Goal: Book appointment/travel/reservation

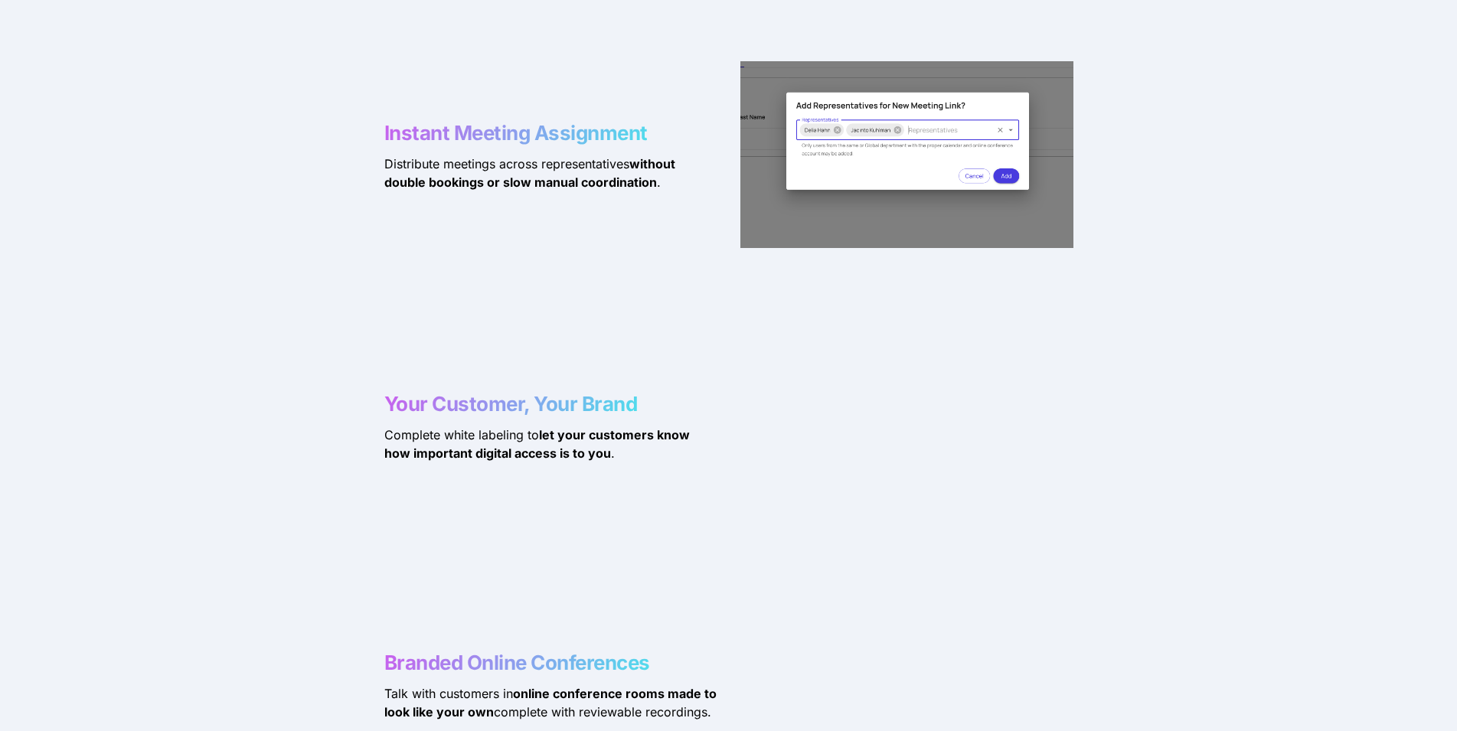
scroll to position [1484, 0]
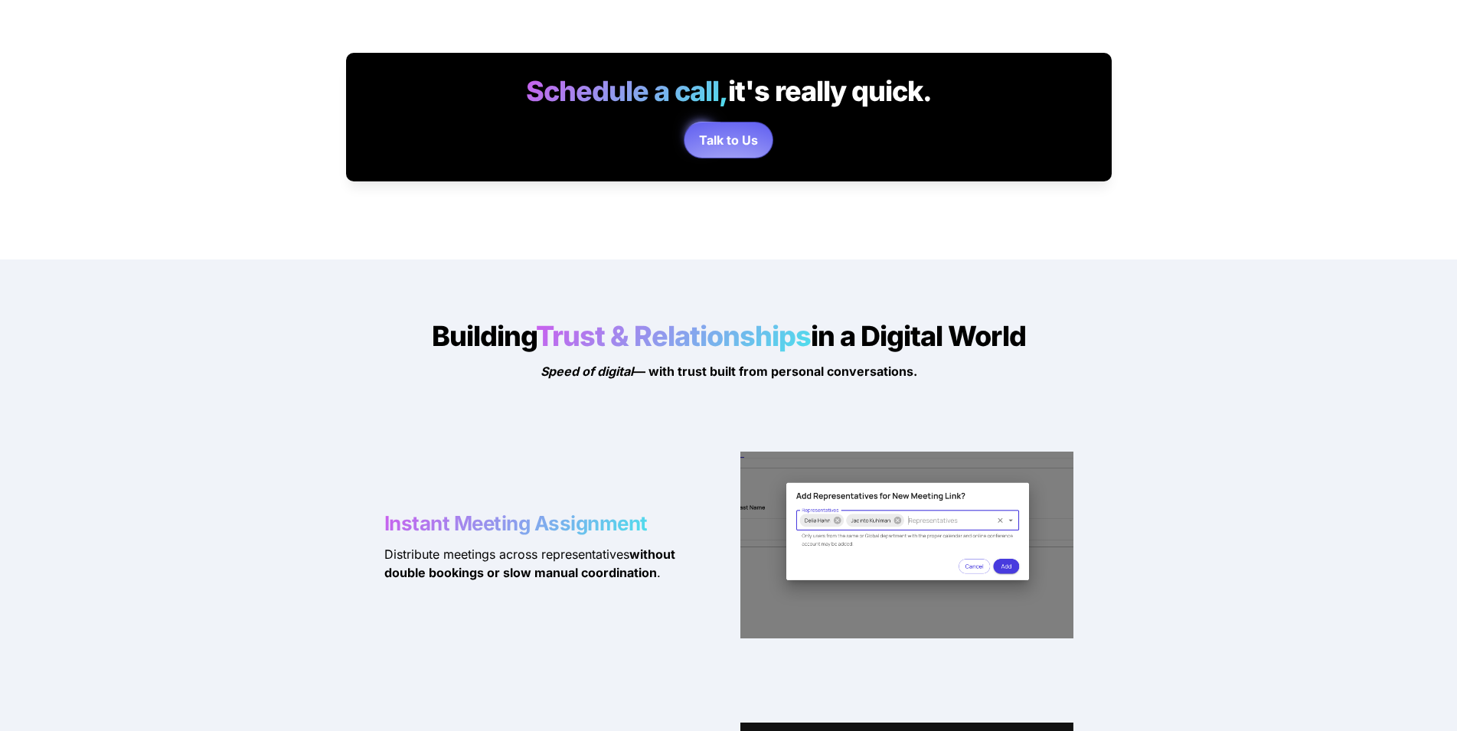
click at [750, 135] on strong "Talk to Us" at bounding box center [728, 139] width 59 height 15
click at [721, 141] on strong "Talk to Us" at bounding box center [728, 139] width 59 height 15
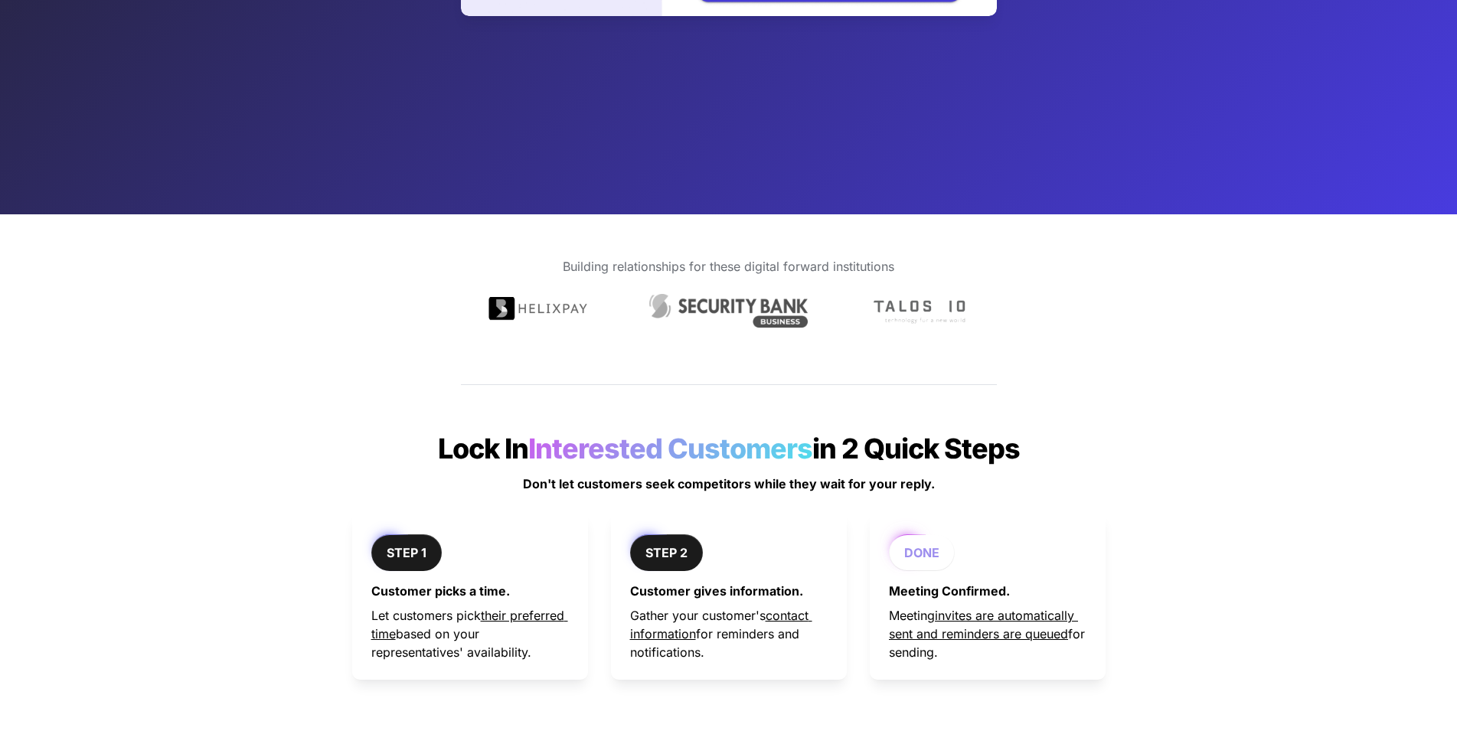
scroll to position [74, 0]
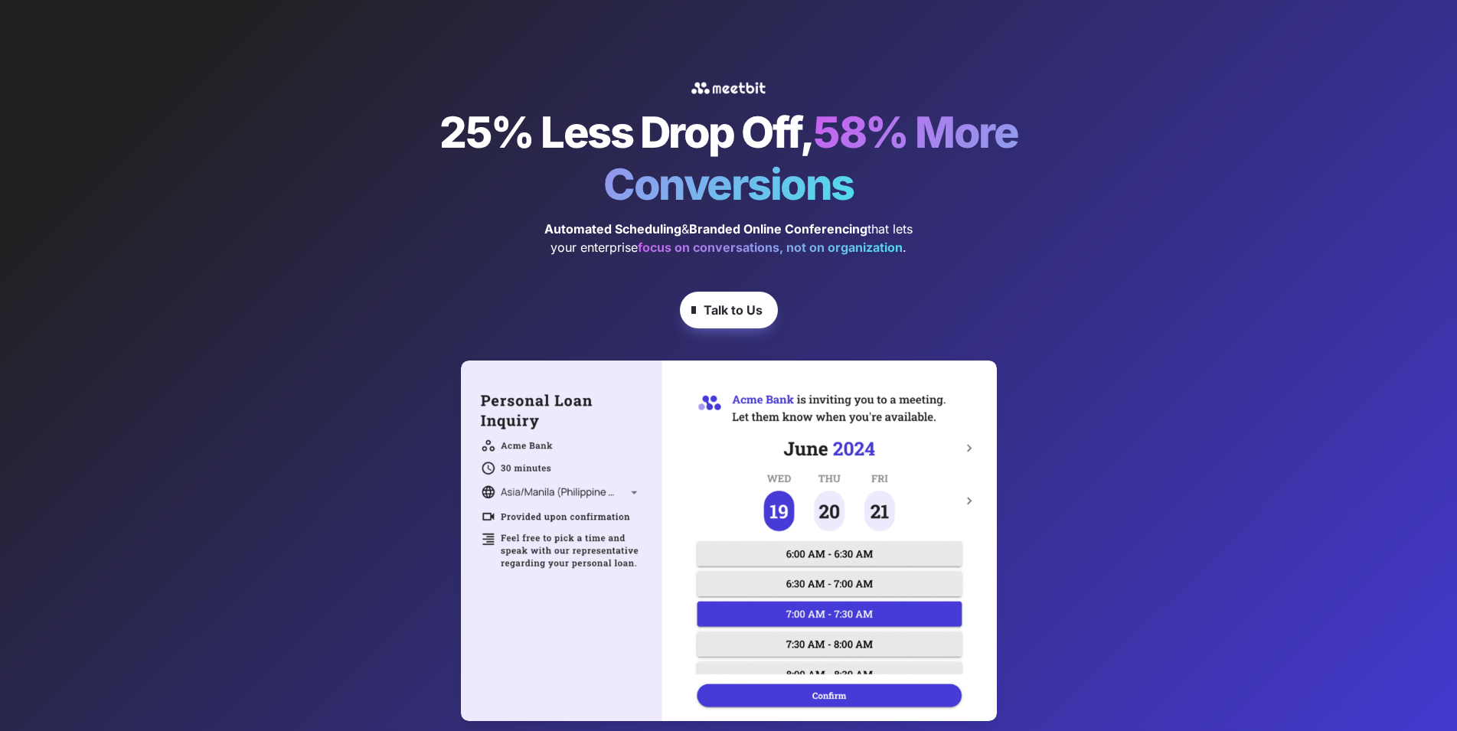
click at [727, 315] on strong "Talk to Us" at bounding box center [733, 309] width 59 height 15
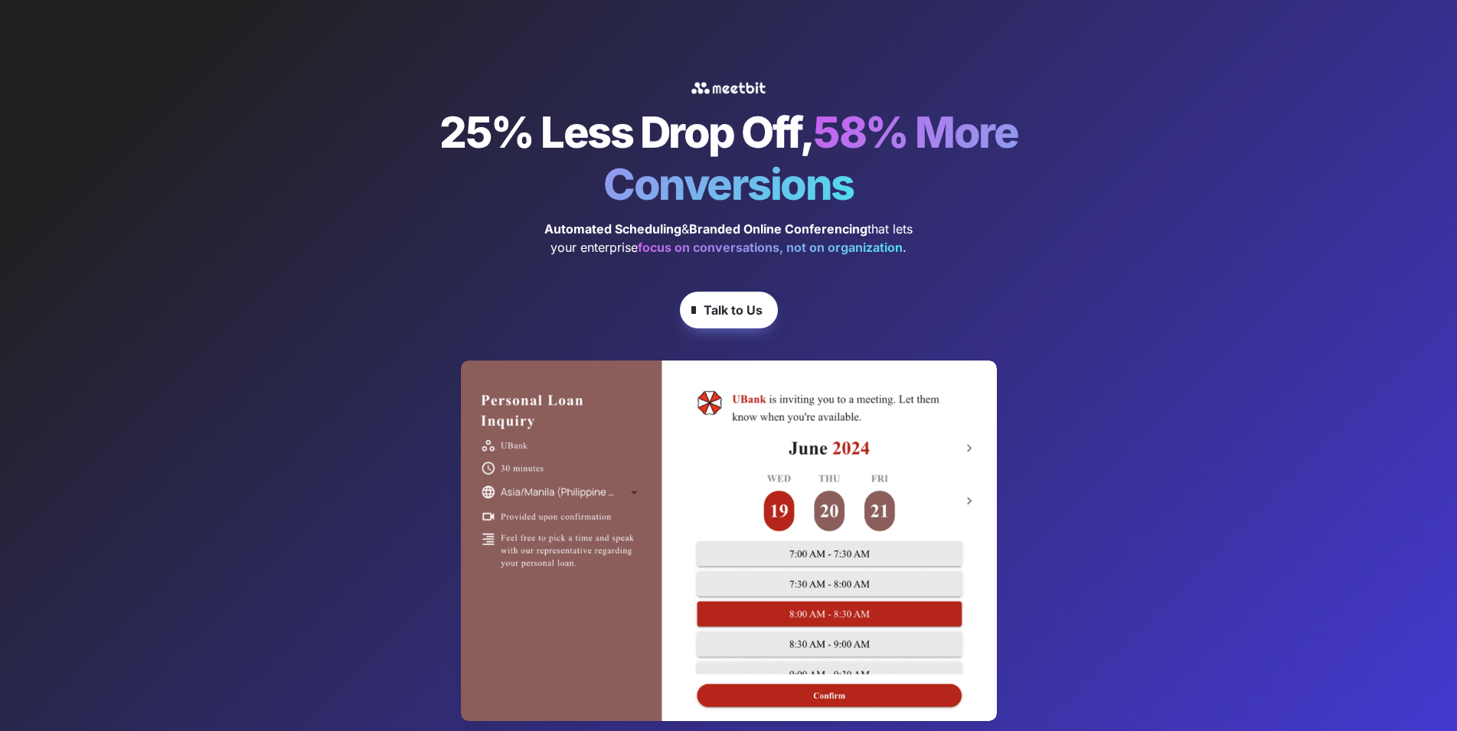
click at [724, 308] on strong "Talk to Us" at bounding box center [733, 309] width 59 height 15
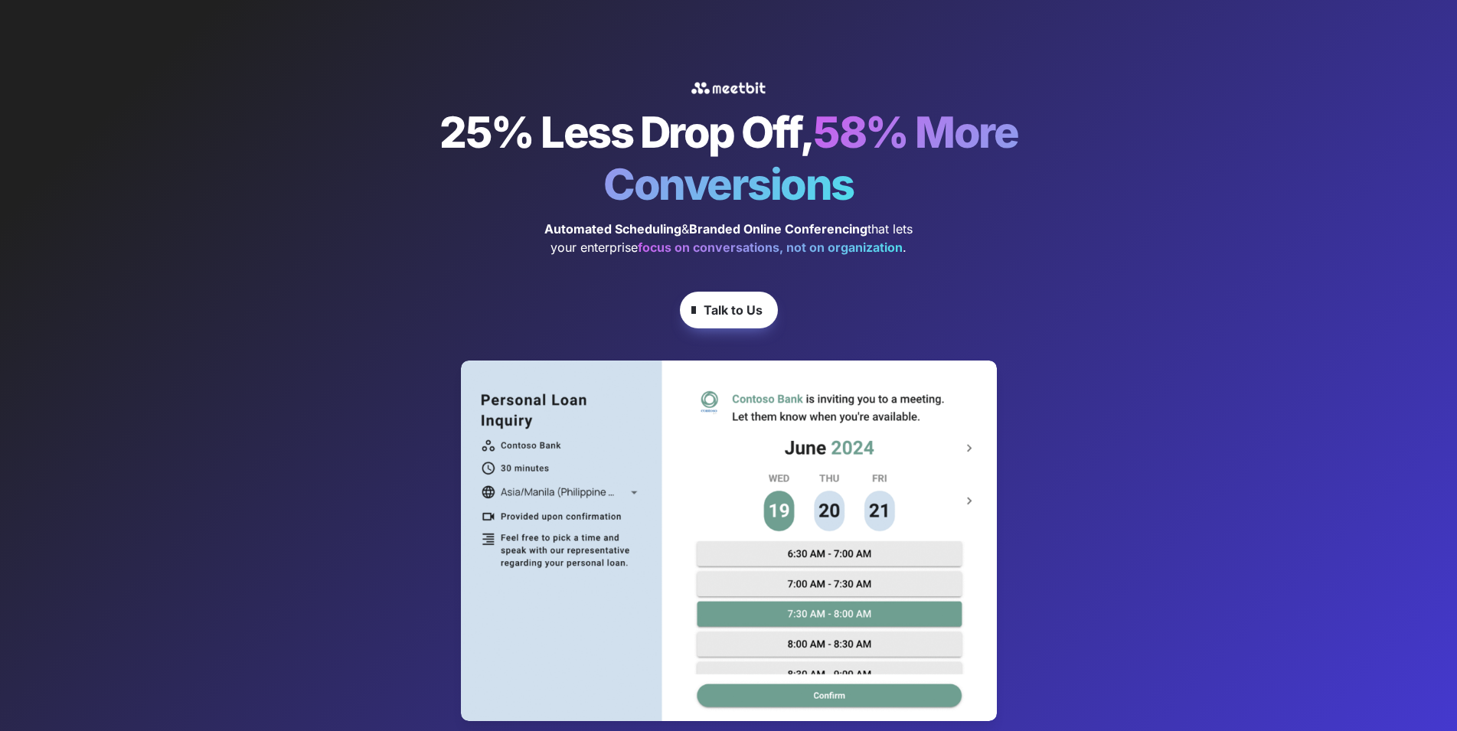
click at [724, 308] on strong "Talk to Us" at bounding box center [733, 309] width 59 height 15
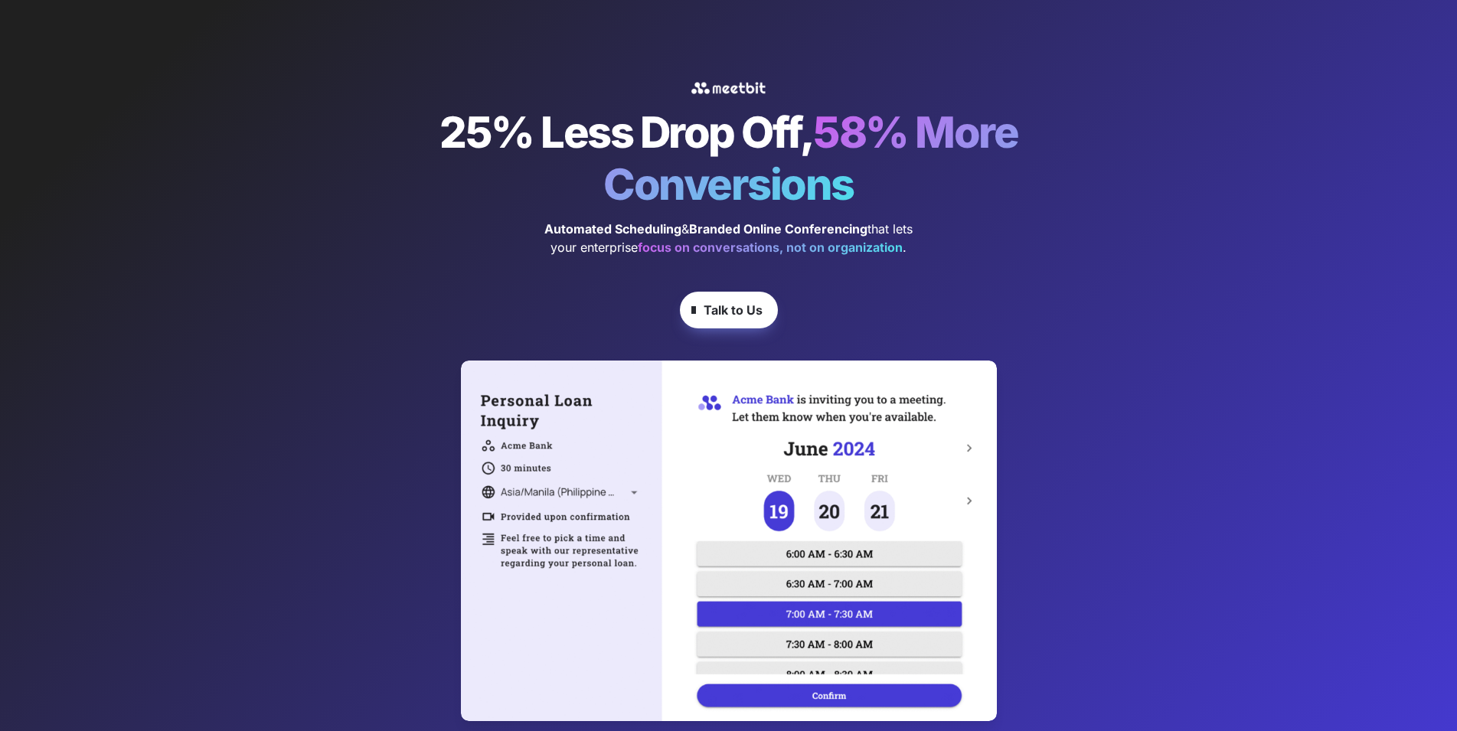
click at [730, 310] on strong "Talk to Us" at bounding box center [733, 309] width 59 height 15
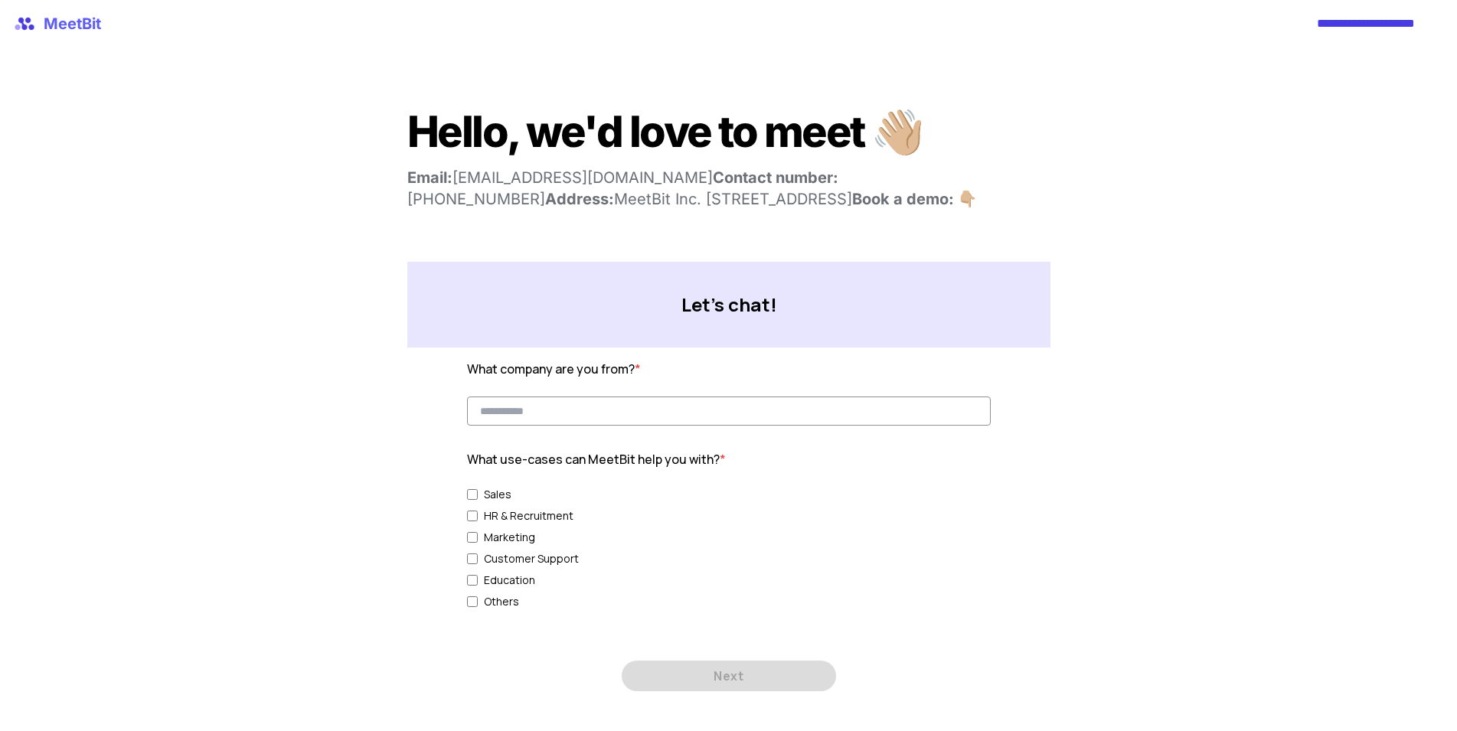
click at [567, 415] on input at bounding box center [728, 411] width 524 height 29
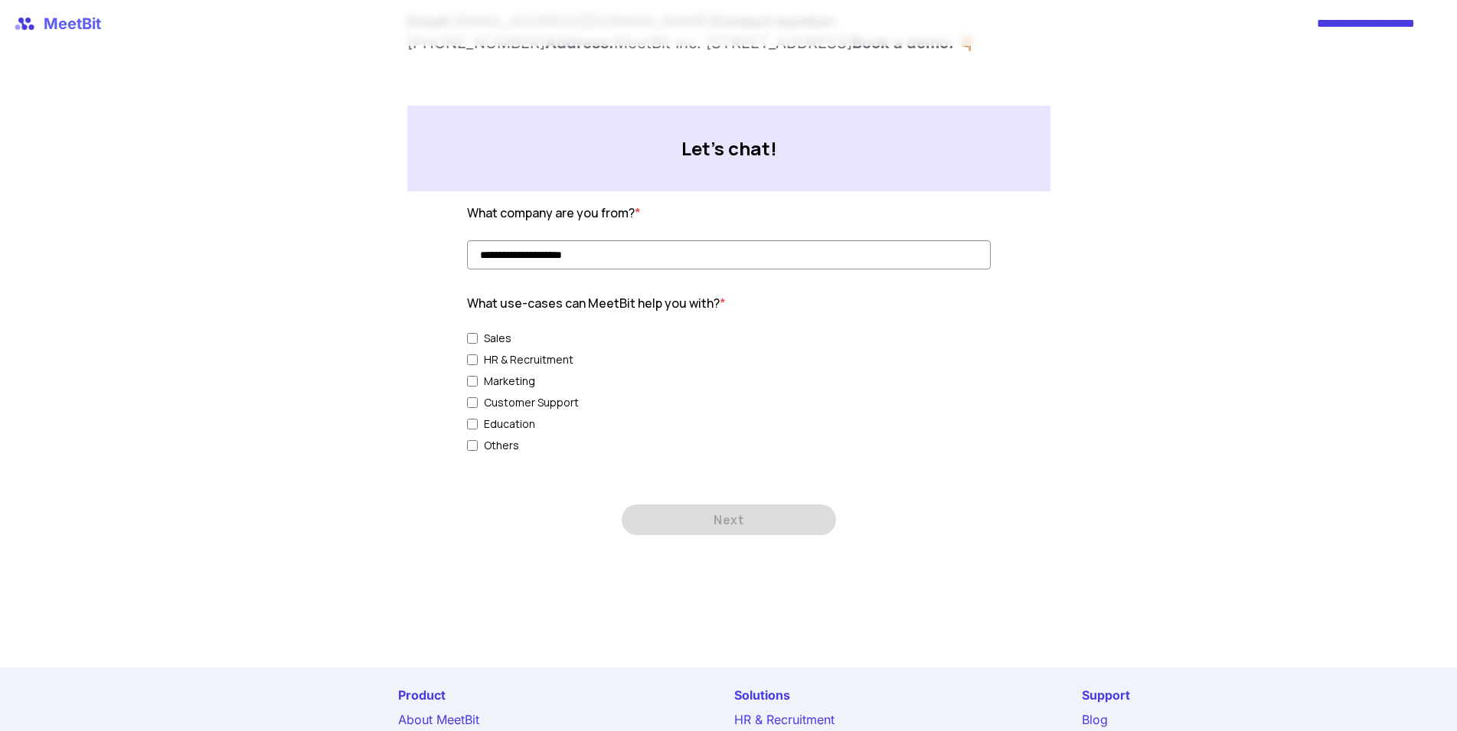
type input "**********"
click at [728, 524] on span "Next" at bounding box center [728, 520] width 31 height 31
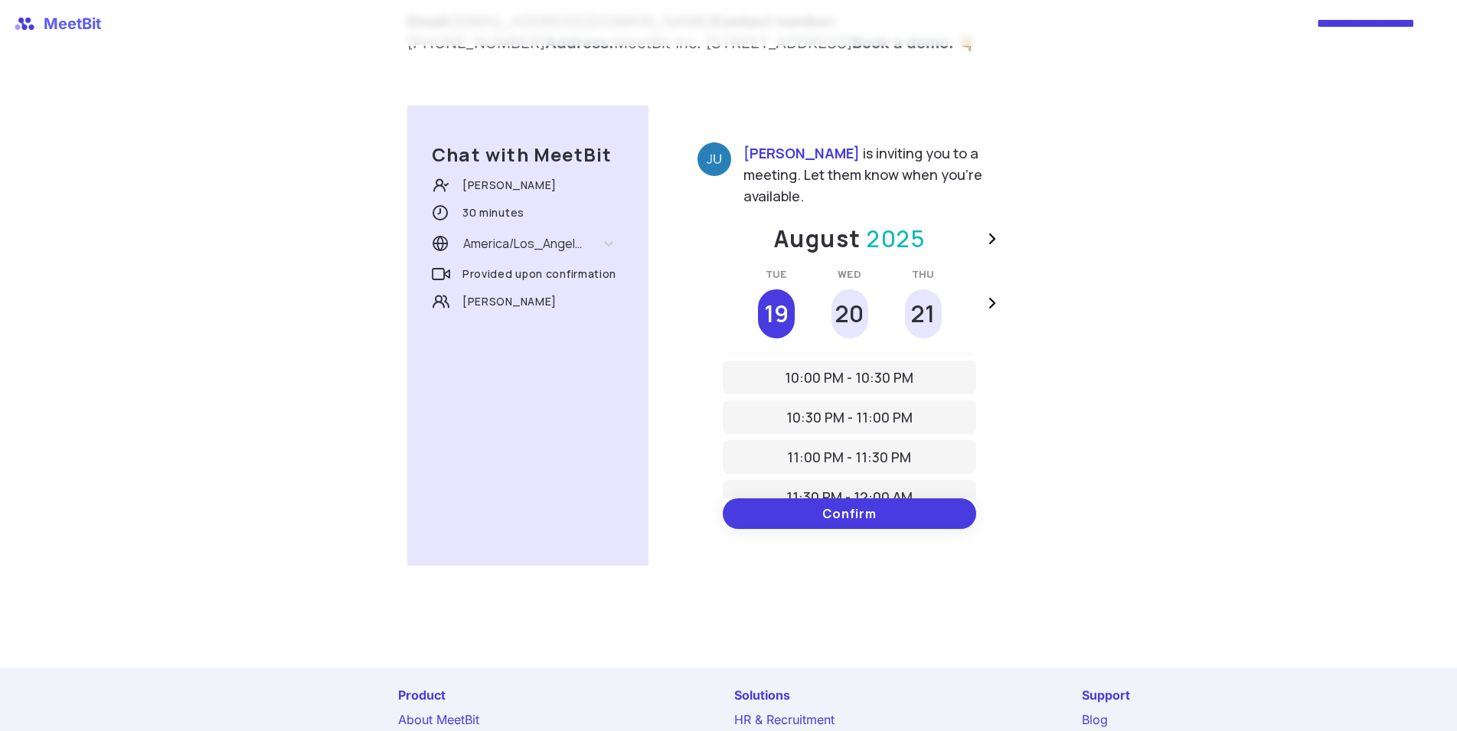
scroll to position [0, 0]
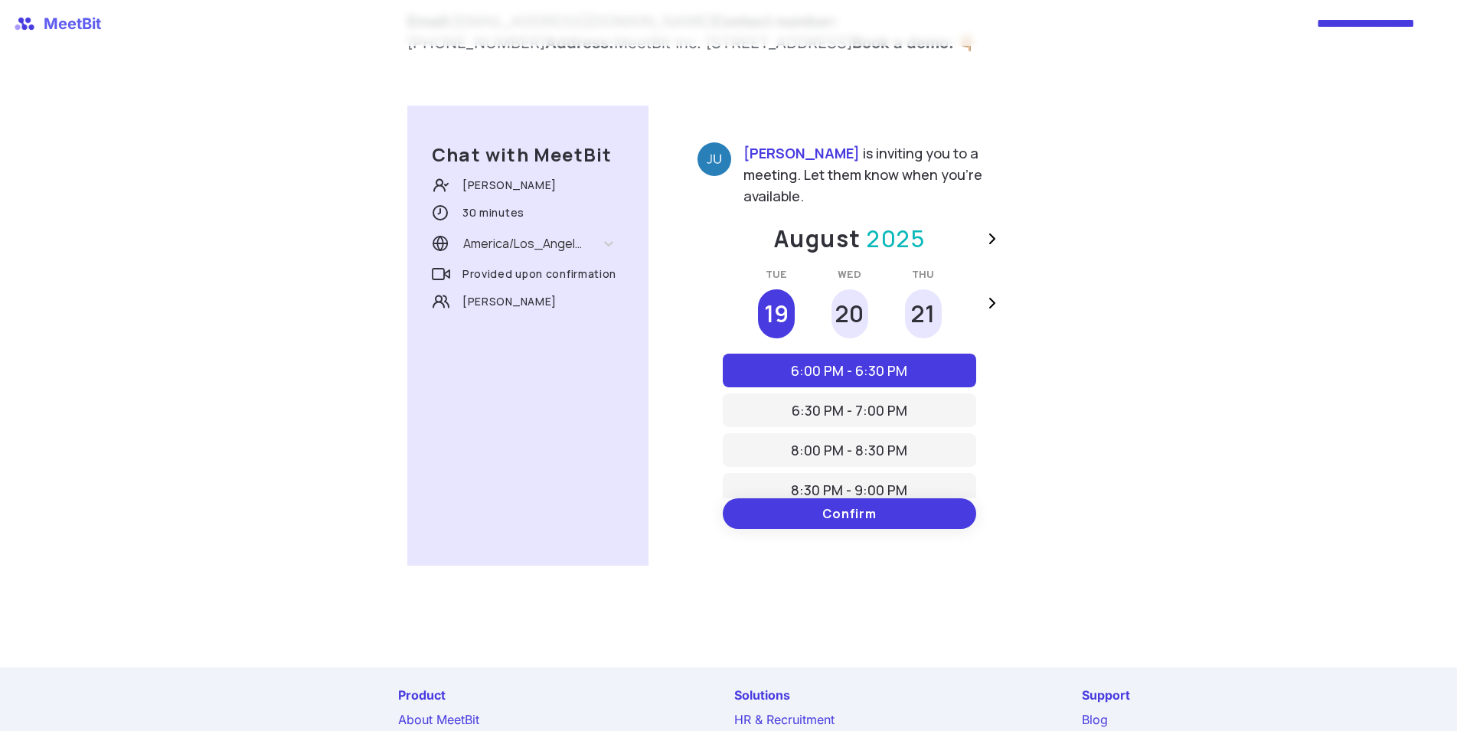
click at [847, 300] on h4 "20" at bounding box center [849, 314] width 28 height 28
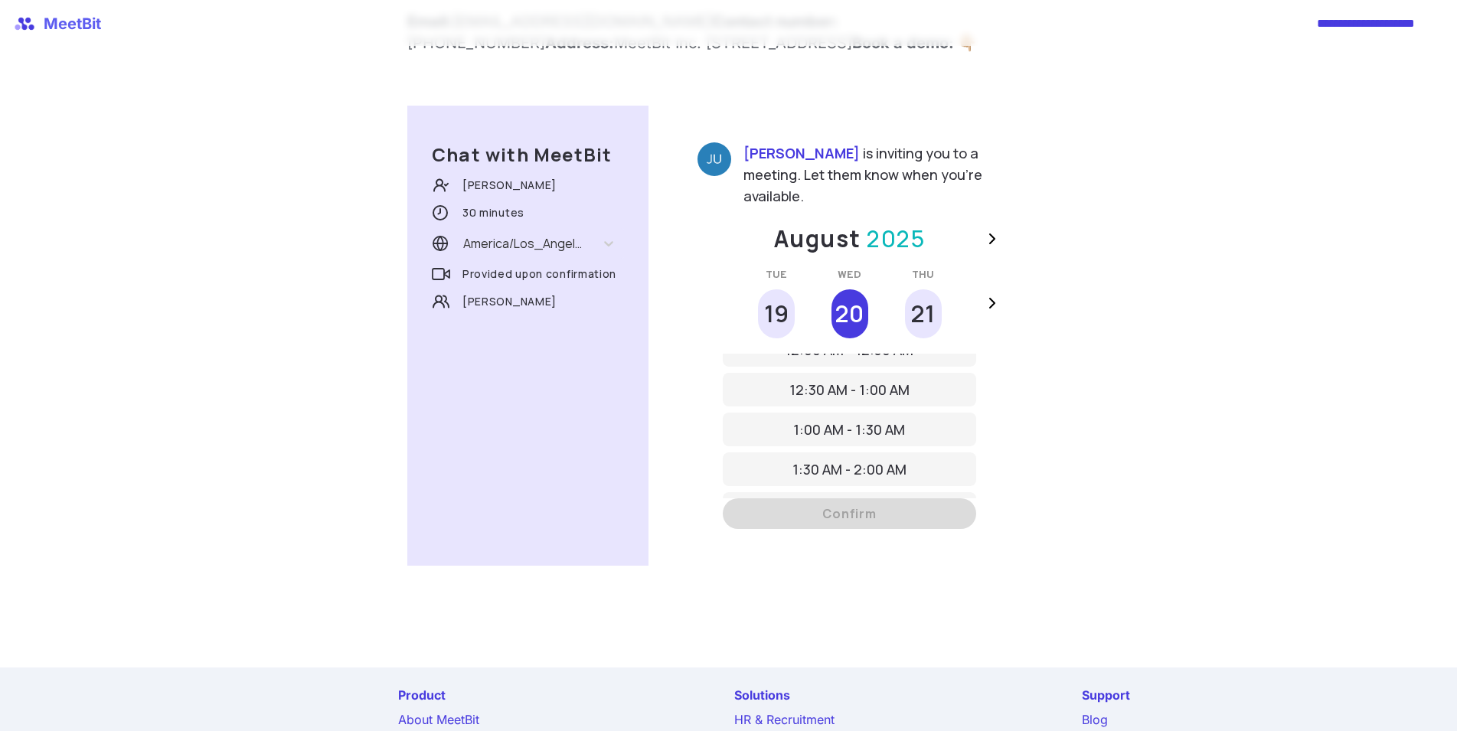
scroll to position [33, 0]
click at [918, 308] on h4 "21" at bounding box center [922, 314] width 24 height 28
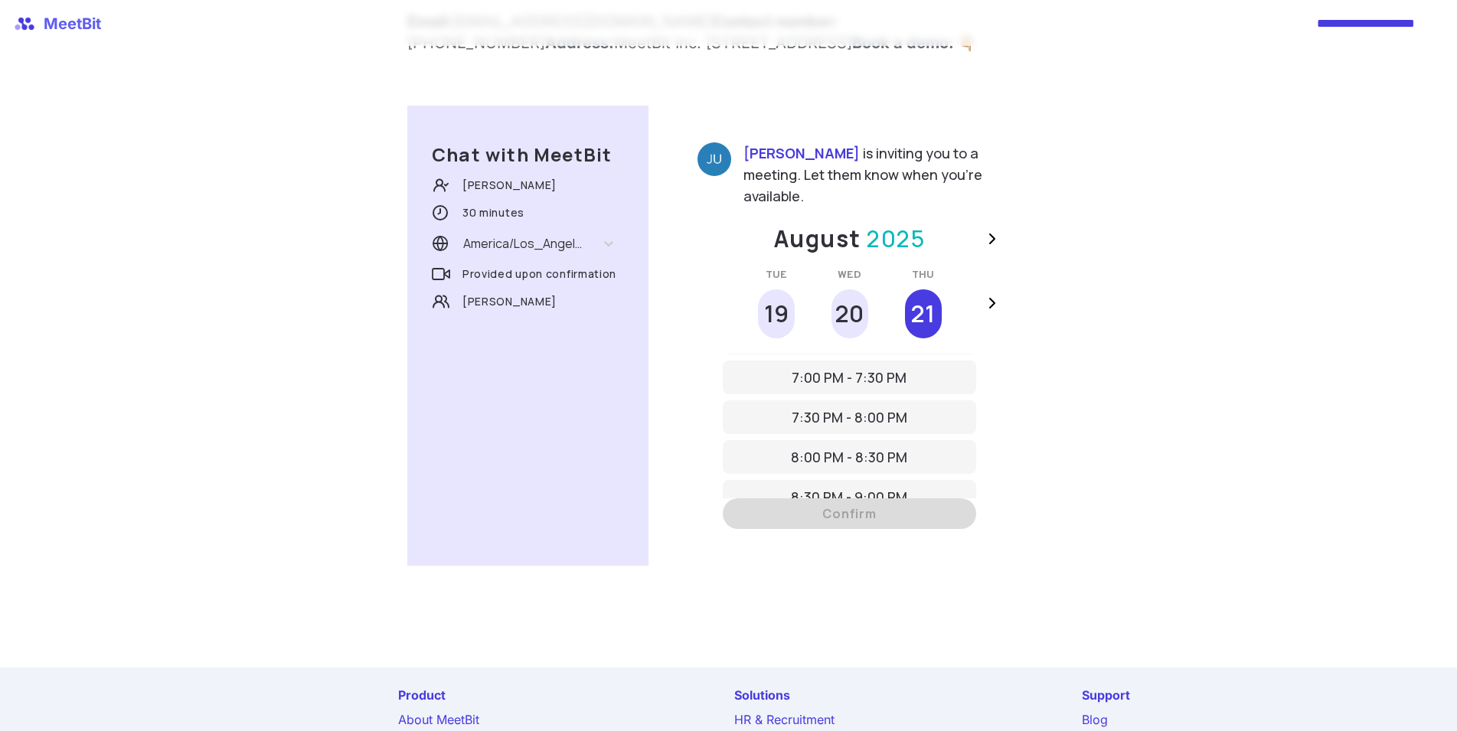
scroll to position [0, 0]
click at [994, 294] on icon at bounding box center [991, 303] width 18 height 18
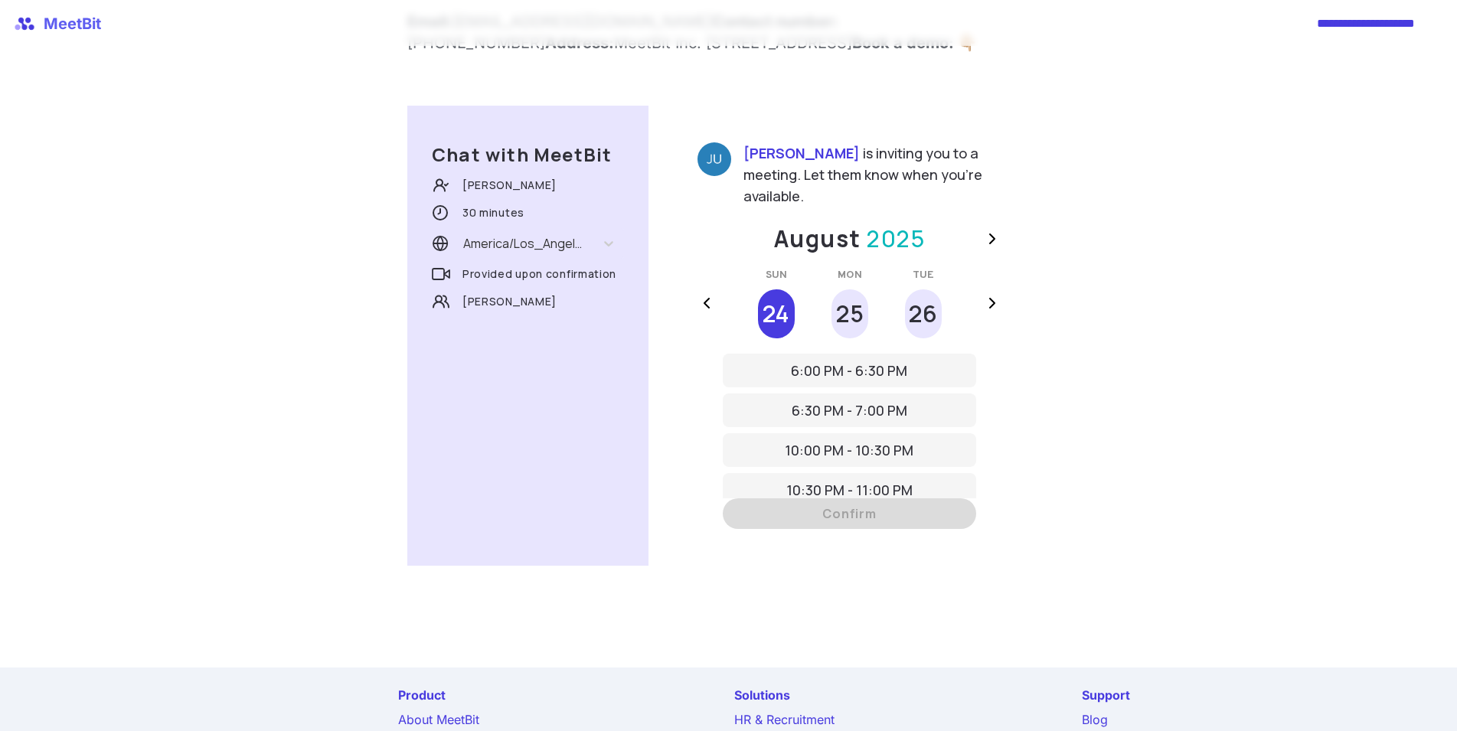
click at [846, 300] on h4 "25" at bounding box center [849, 314] width 28 height 28
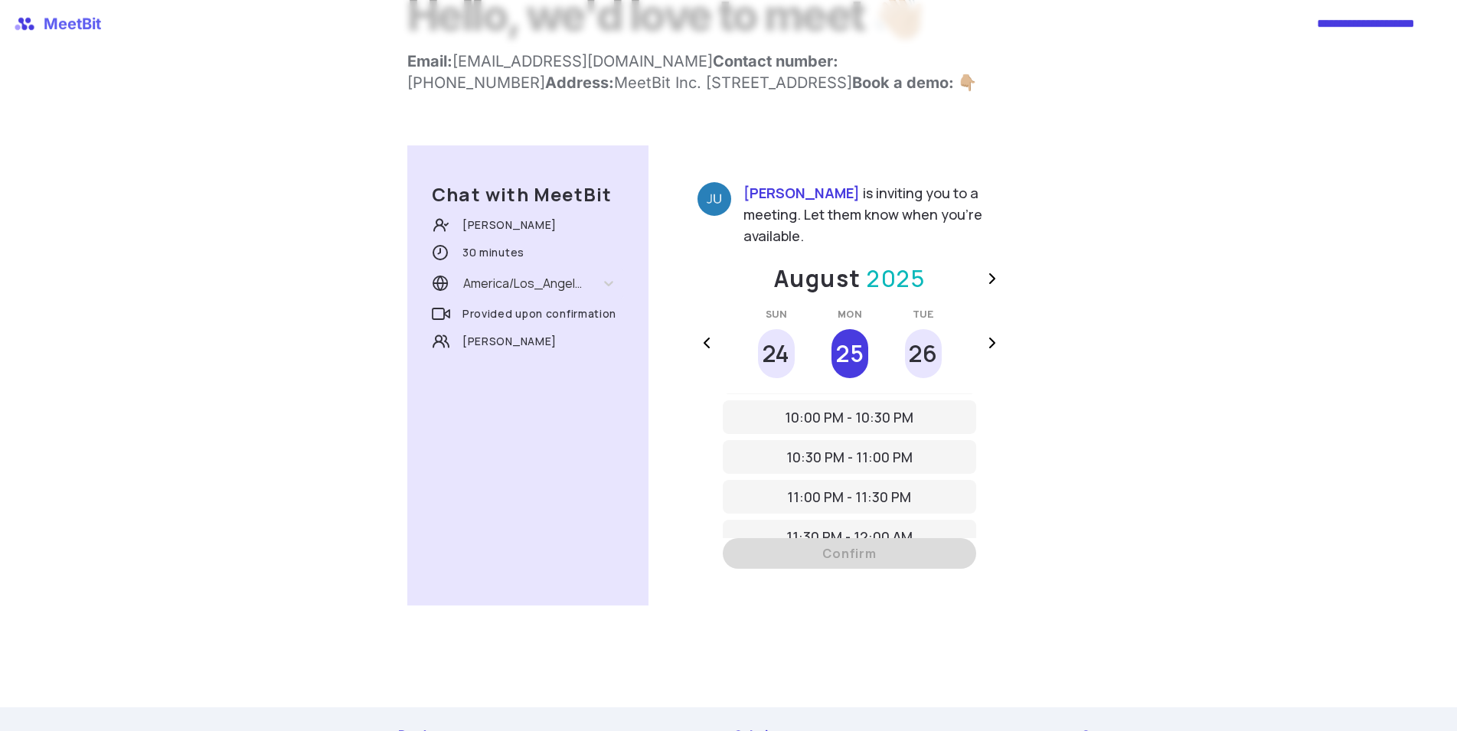
scroll to position [234, 0]
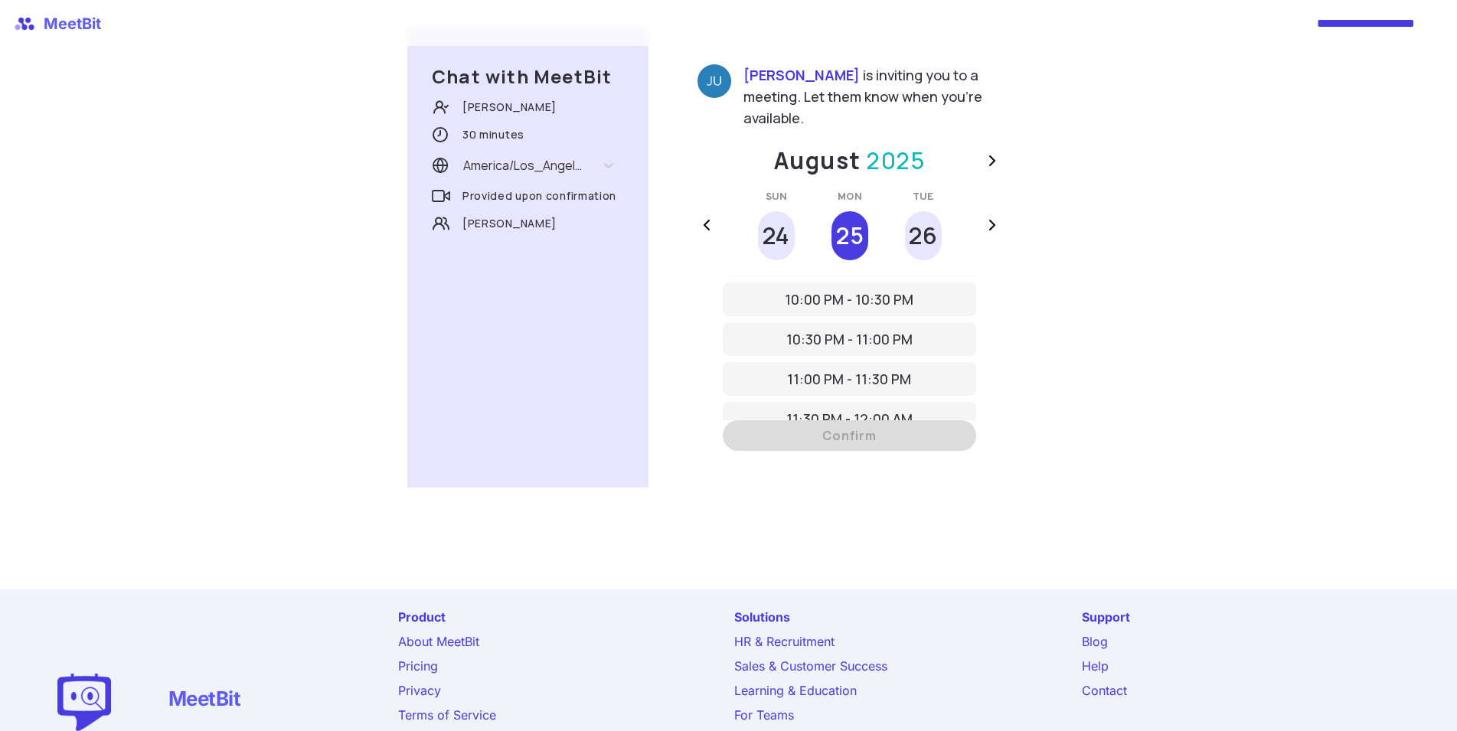
click at [771, 222] on h4 "24" at bounding box center [775, 236] width 27 height 28
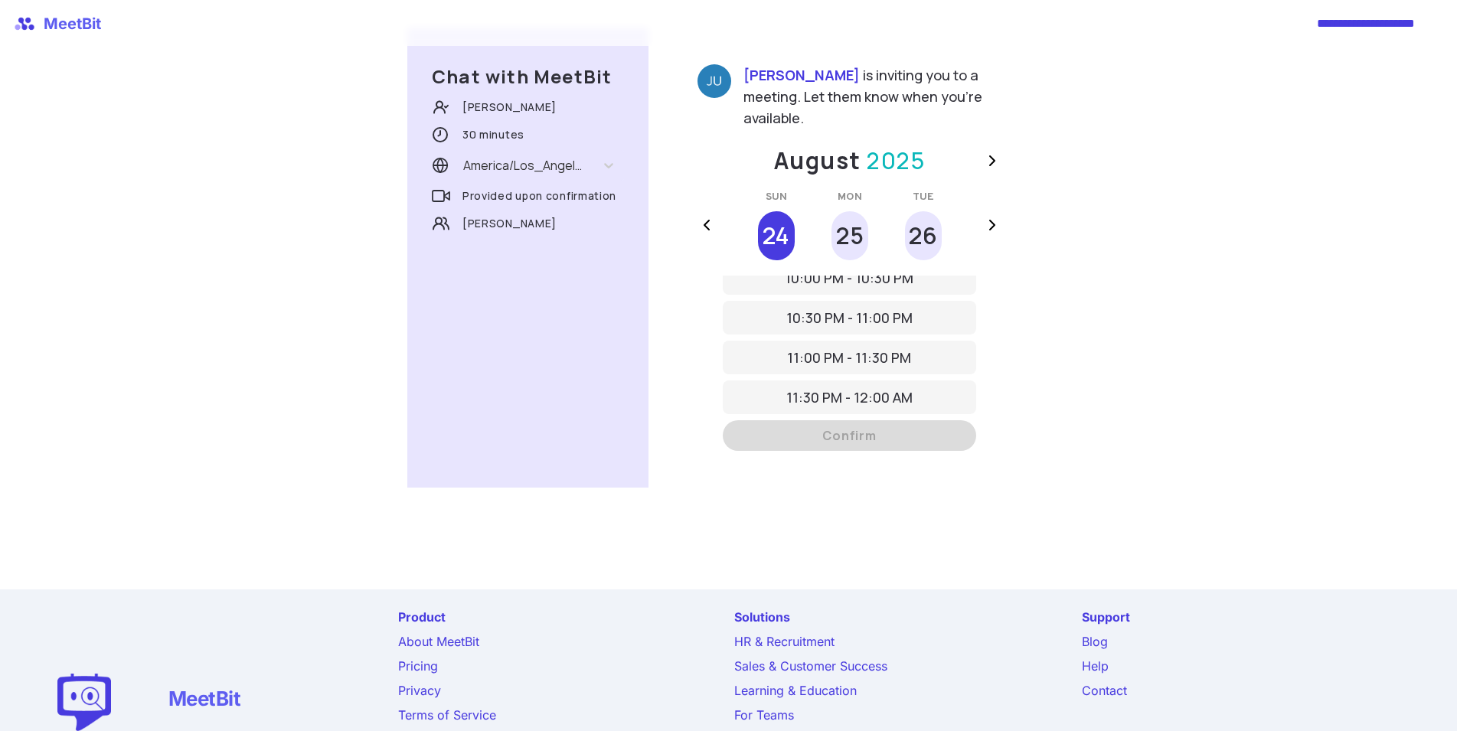
scroll to position [73, 0]
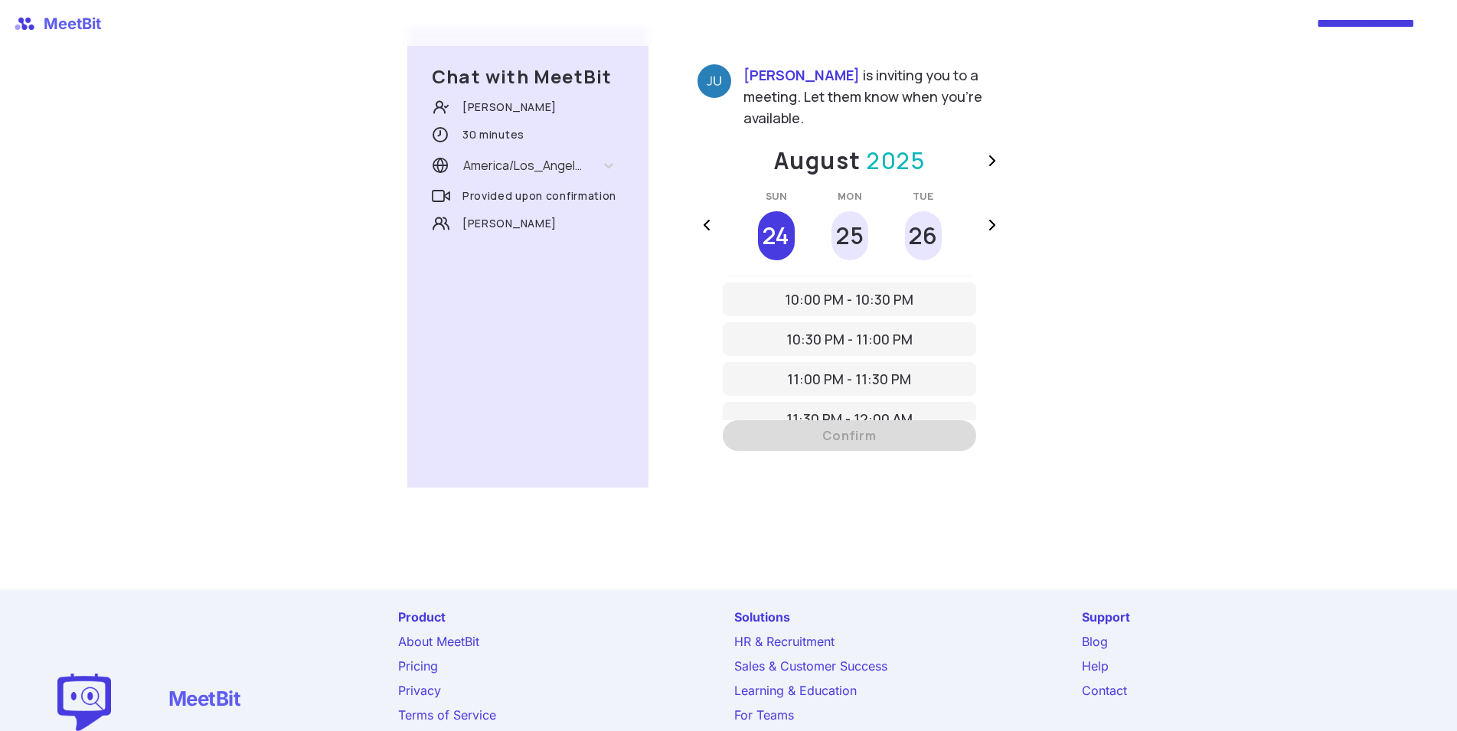
click at [711, 216] on icon at bounding box center [706, 225] width 18 height 18
click at [839, 222] on h4 "20" at bounding box center [849, 236] width 28 height 28
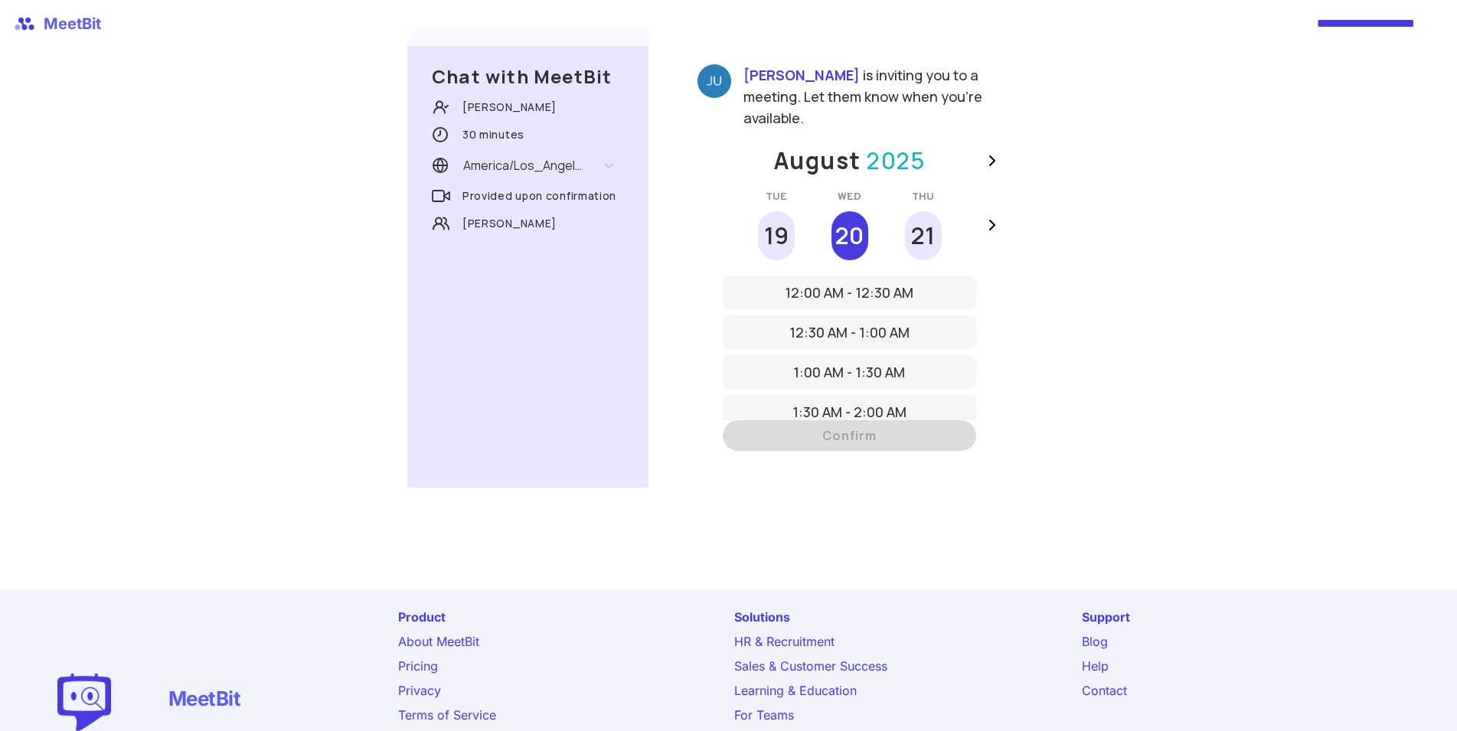
scroll to position [33, 0]
click at [787, 214] on div "19" at bounding box center [775, 235] width 37 height 49
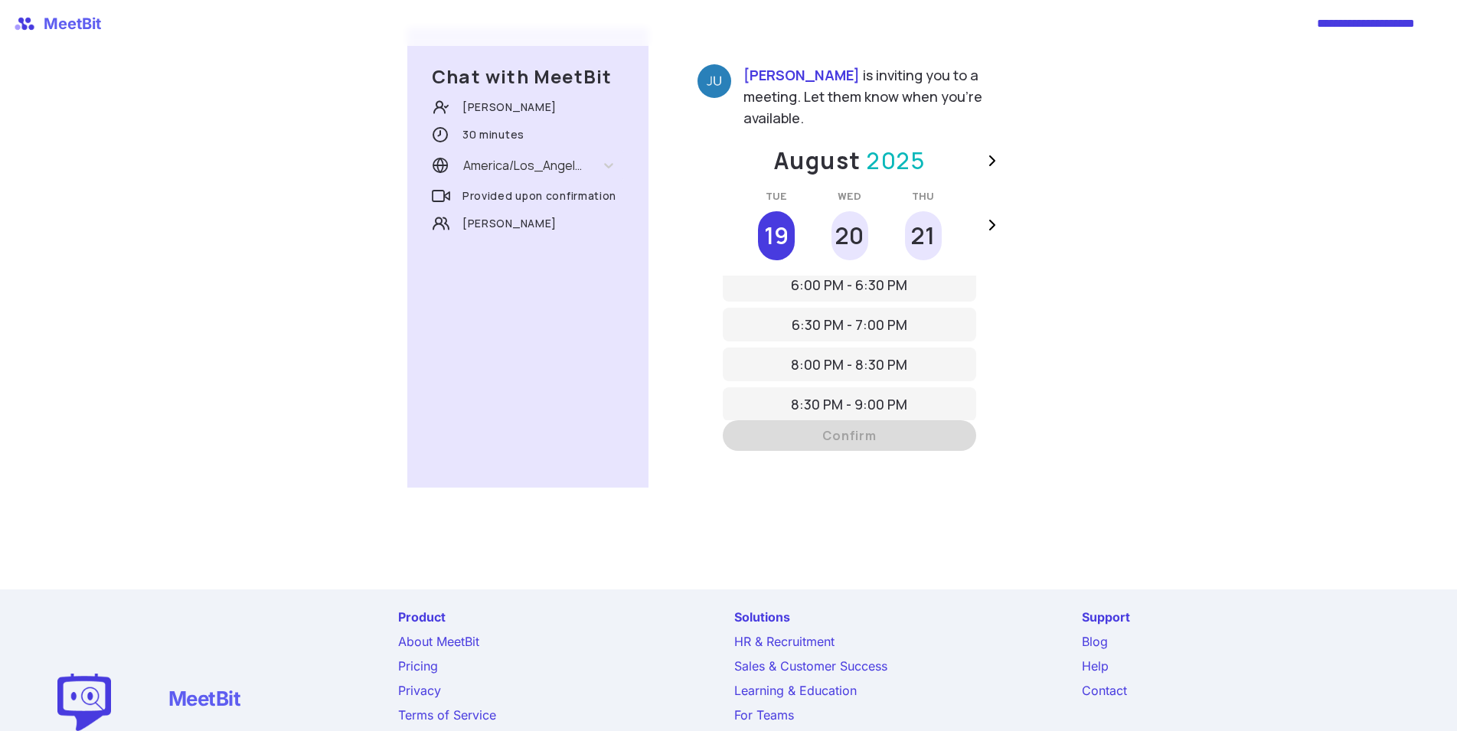
scroll to position [0, 0]
click at [808, 282] on p "6:00 PM - 6:30 PM" at bounding box center [848, 292] width 116 height 21
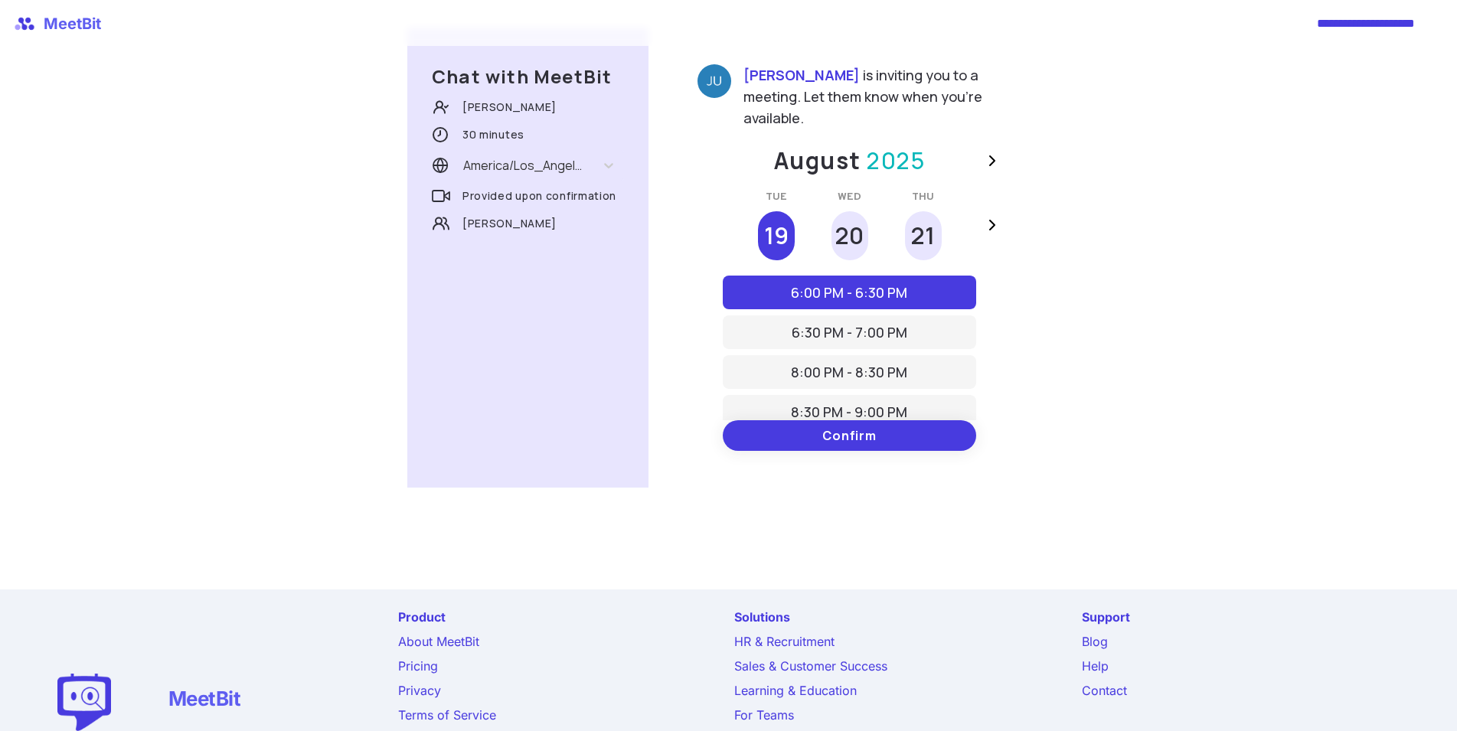
click at [835, 444] on span "Confirm" at bounding box center [849, 435] width 54 height 31
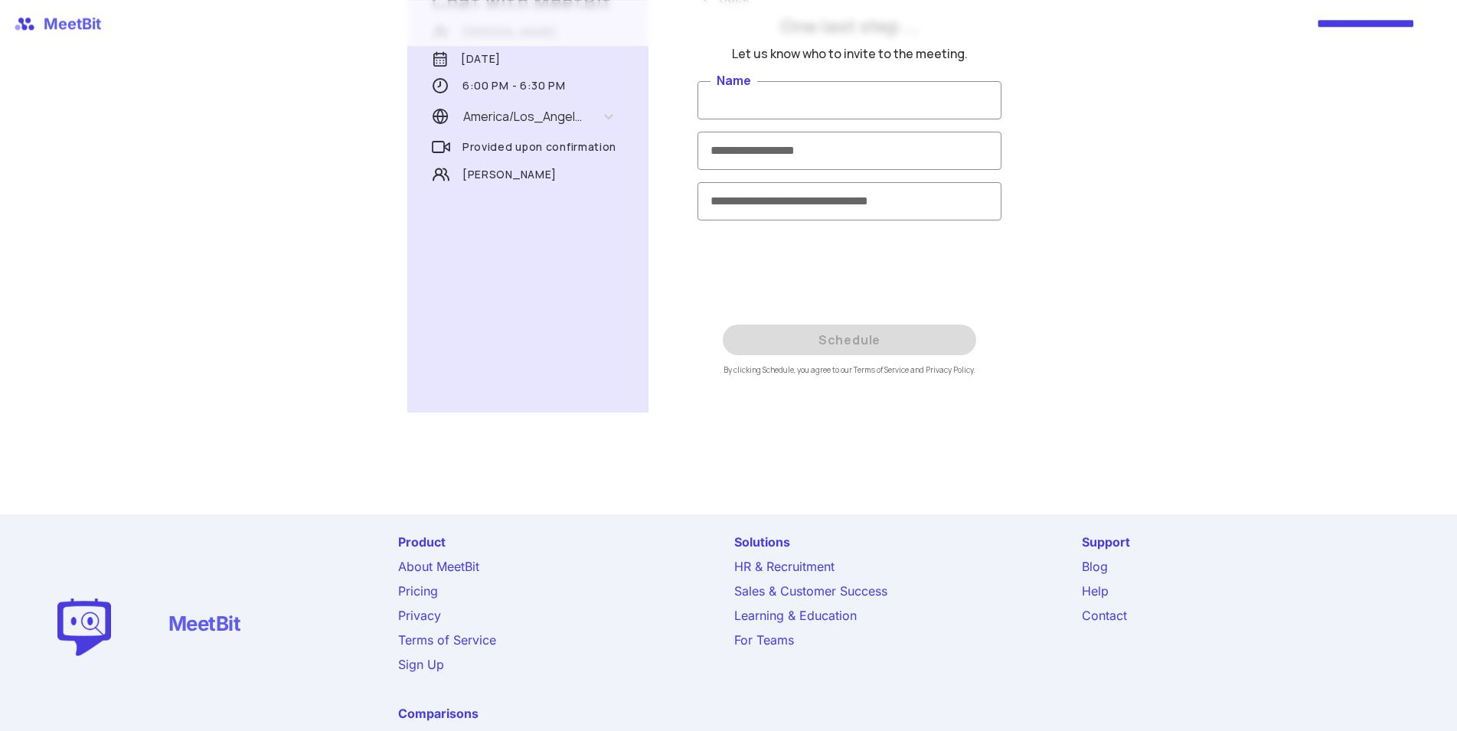
scroll to position [158, 0]
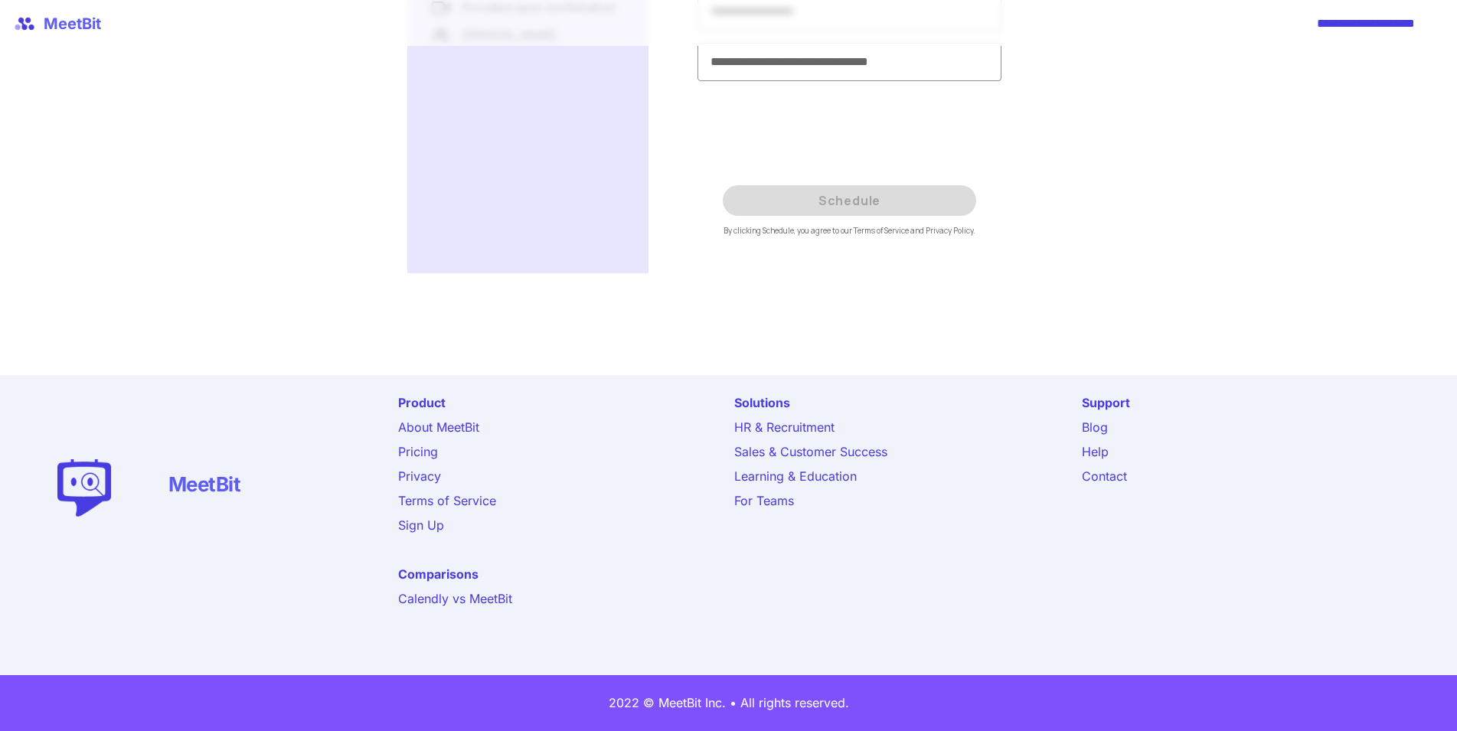
type input "**********"
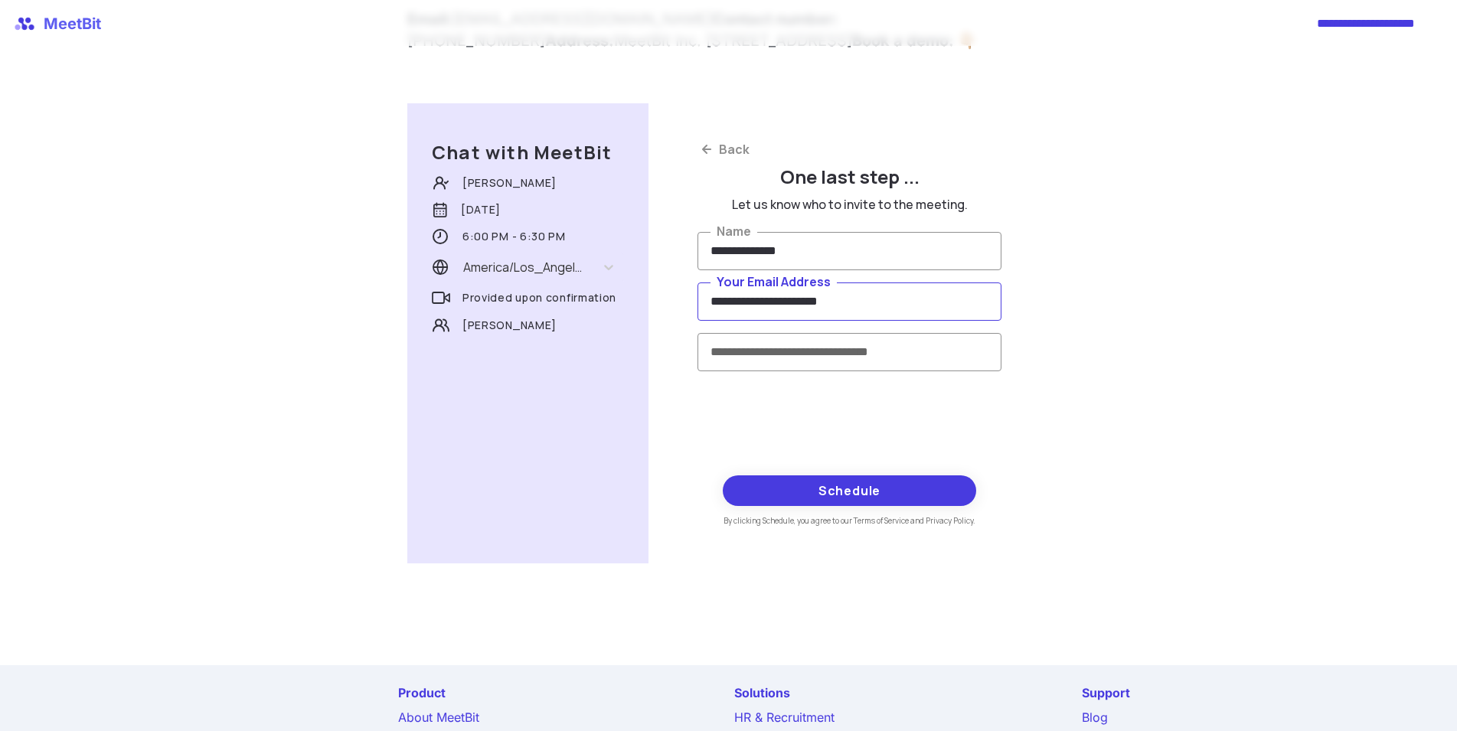
type input "**********"
click at [822, 491] on span "Schedule" at bounding box center [849, 490] width 62 height 31
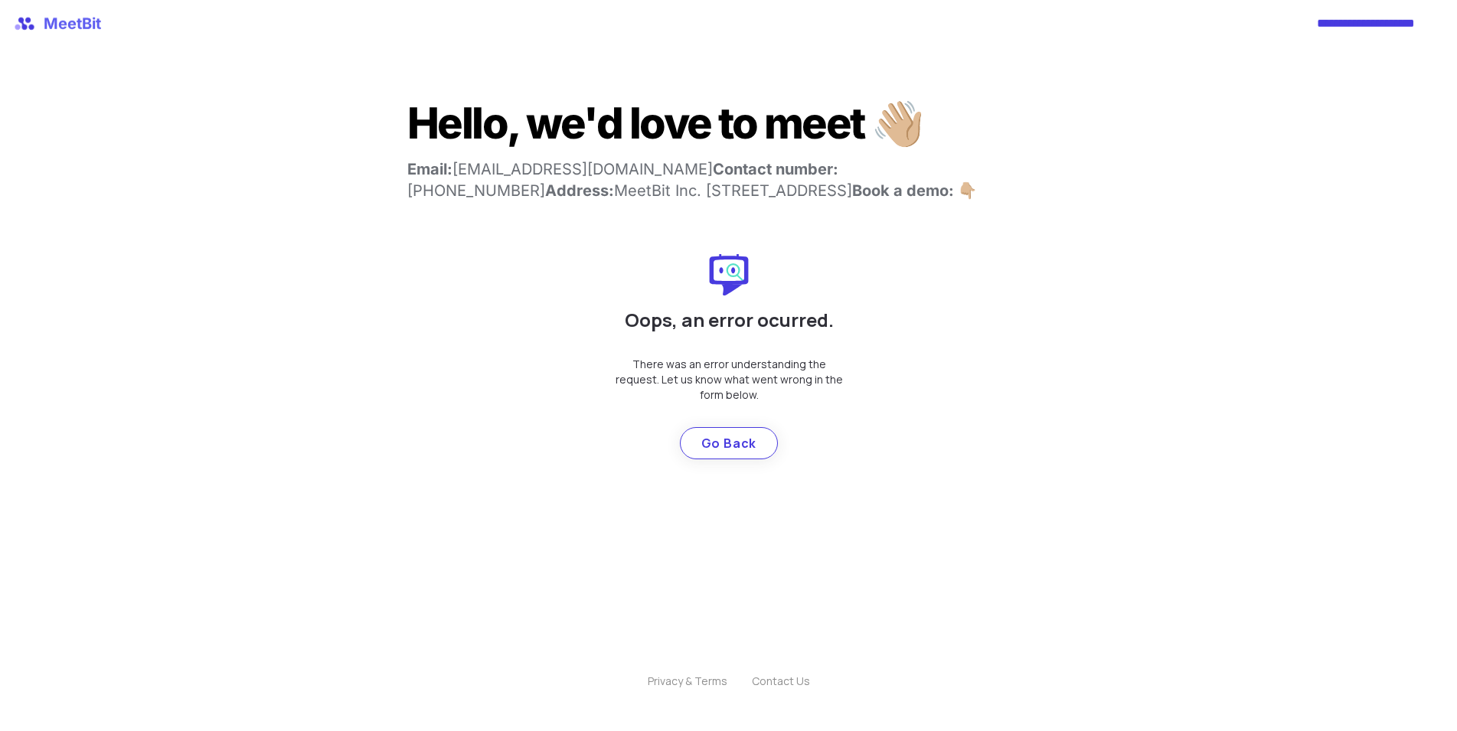
scroll to position [0, 0]
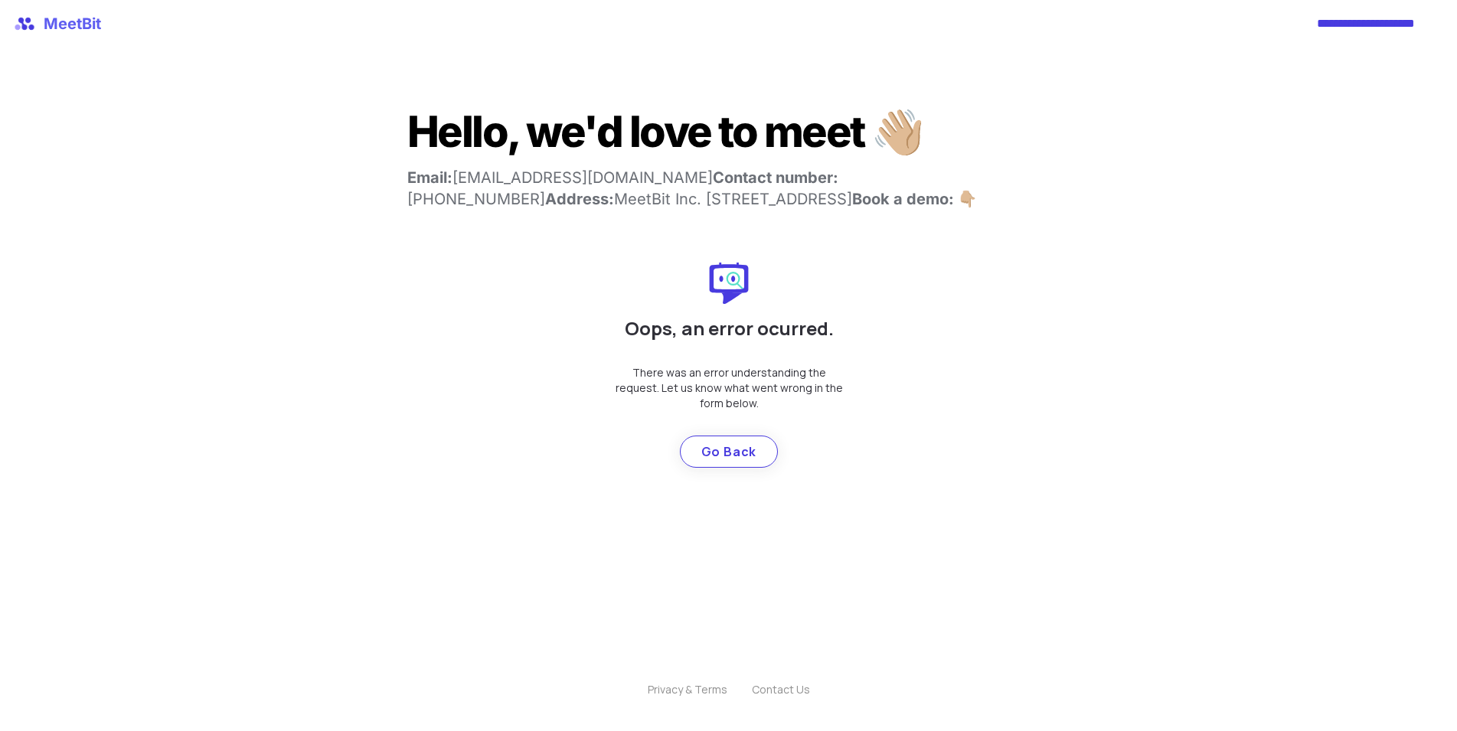
click at [720, 453] on span "Go Back" at bounding box center [729, 451] width 56 height 31
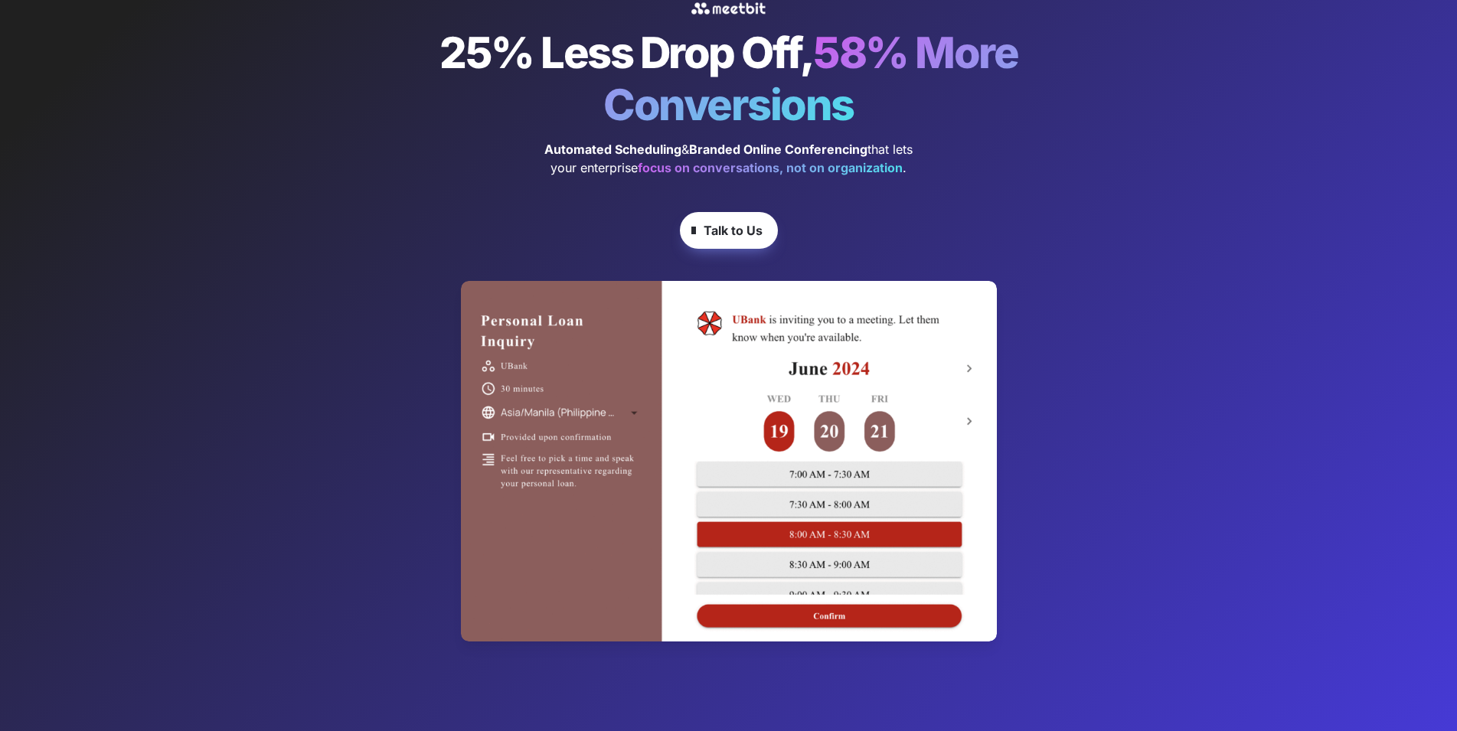
scroll to position [156, 0]
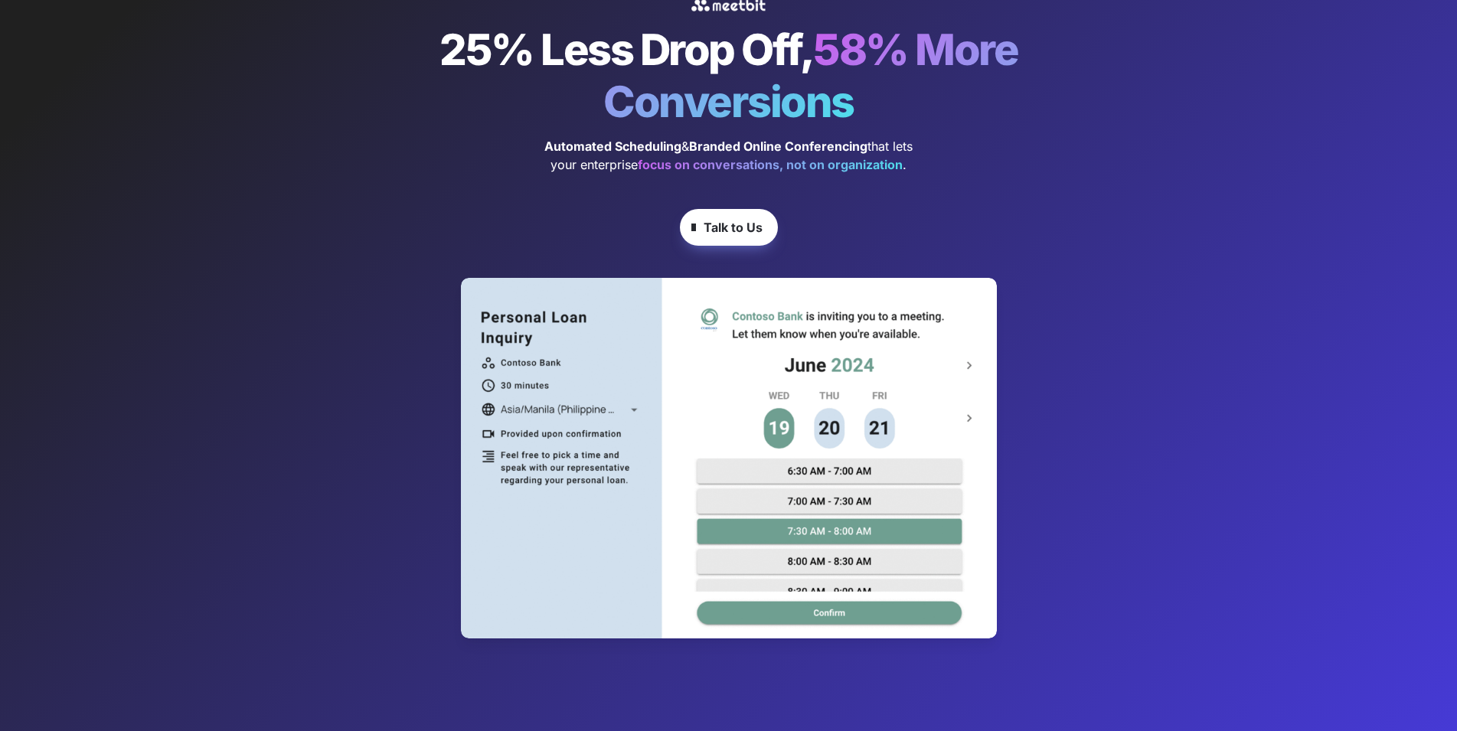
click at [742, 224] on strong "Talk to Us" at bounding box center [733, 227] width 59 height 15
